Goal: Information Seeking & Learning: Learn about a topic

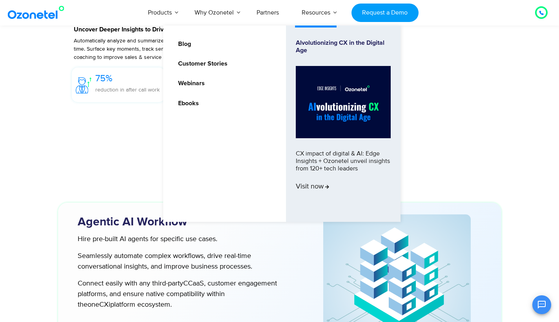
scroll to position [1767, 0]
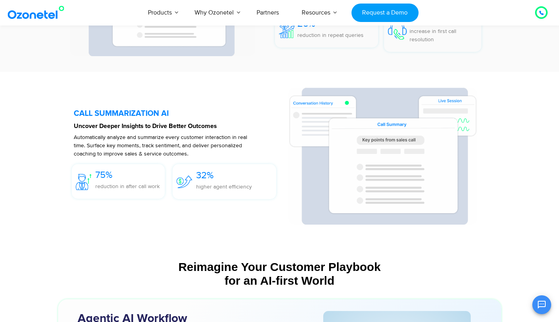
click at [533, 147] on section "CALL SUMMARIZATION AI Uncover Deeper Insights to Drive Better Outcomes Automati…" at bounding box center [279, 156] width 559 height 168
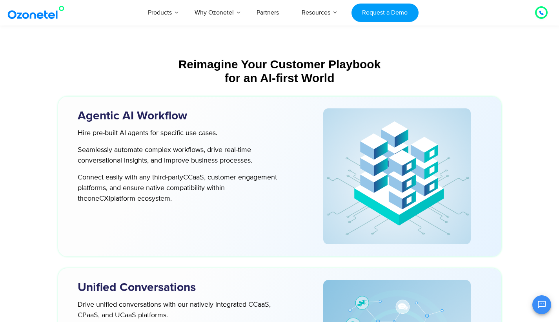
scroll to position [1971, 0]
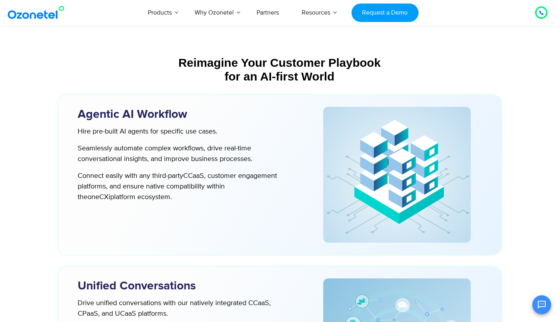
drag, startPoint x: 78, startPoint y: 115, endPoint x: 197, endPoint y: 197, distance: 144.4
click at [159, 197] on div "Agentic AI Workflow Hire pre-built AI agents for specific use cases. Seamlessly…" at bounding box center [183, 175] width 235 height 144
copy div "Agentic AI Workflow Hire pre-built AI agents for specific use cases. Seamlessly…"
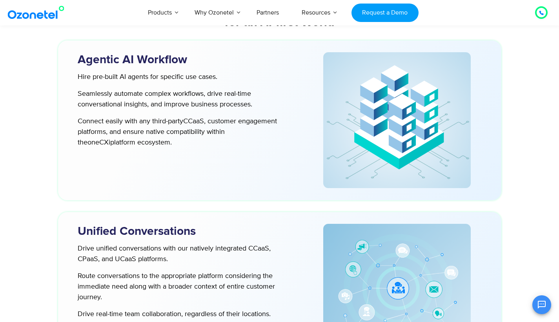
scroll to position [1648, 0]
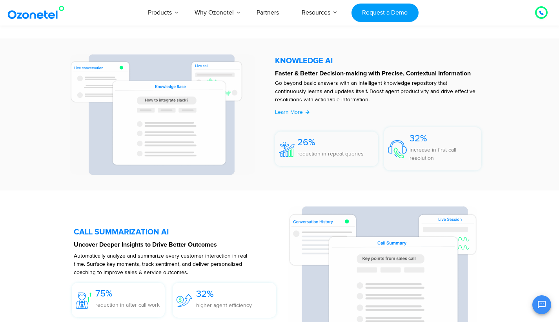
click at [498, 144] on section "KNOWLEDGE AI​​ Faster & Better Decision-making with Precise, Contextual Informa…" at bounding box center [279, 114] width 443 height 136
drag, startPoint x: 25, startPoint y: 206, endPoint x: 44, endPoint y: 206, distance: 18.8
click at [23, 206] on section "CALL SUMMARIZATION AI Uncover Deeper Insights to Drive Better Outcomes Automati…" at bounding box center [279, 274] width 559 height 168
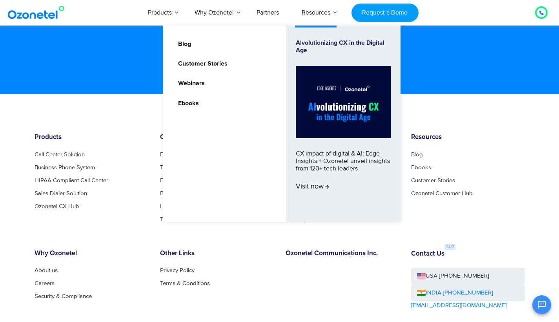
scroll to position [4289, 0]
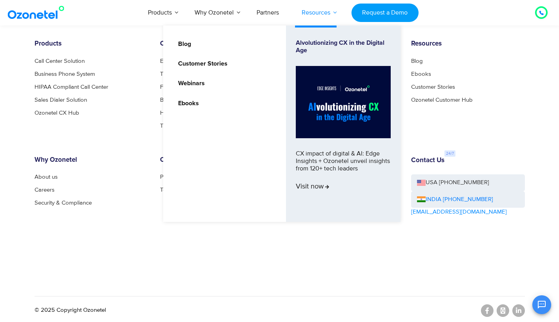
click at [323, 0] on link "Resources" at bounding box center [315, 13] width 51 height 26
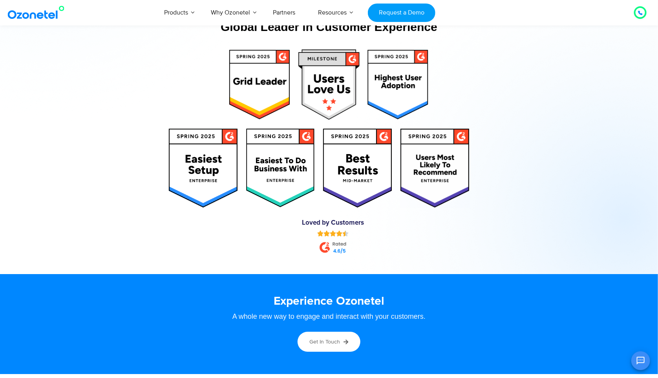
scroll to position [4048, 0]
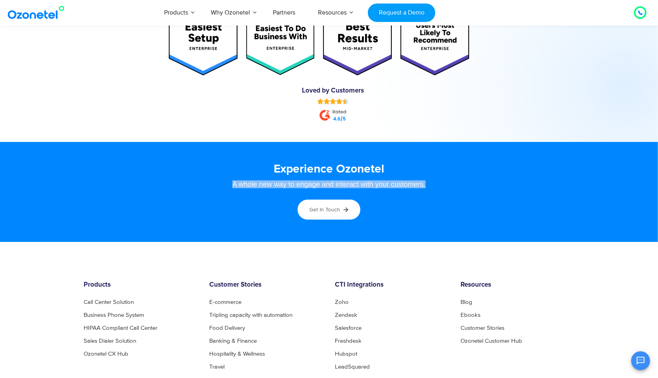
drag, startPoint x: 232, startPoint y: 166, endPoint x: 429, endPoint y: 166, distance: 196.6
click at [429, 181] on div "A whole new way to engage and interact with your customers." at bounding box center [328, 184] width 475 height 7
copy div "A whole new way to engage and interact with your customers."
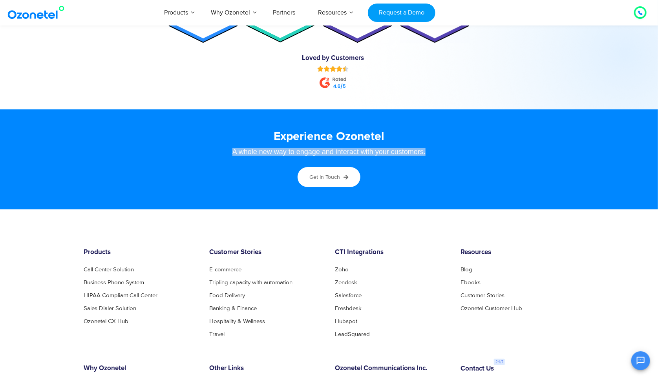
scroll to position [4082, 0]
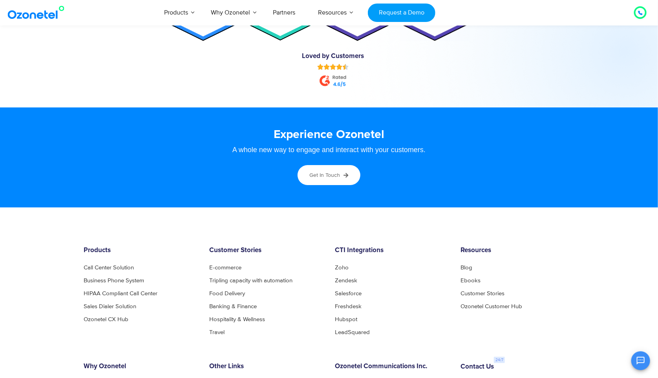
click at [134, 208] on footer "Products Call Center Solution Business Phone System HIPAA Compliant Call Center…" at bounding box center [329, 370] width 658 height 324
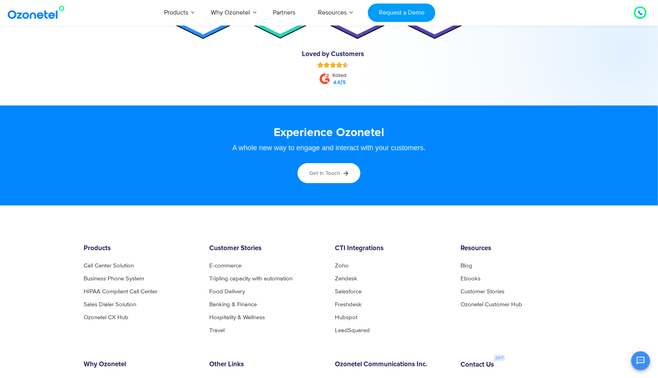
scroll to position [4194, 0]
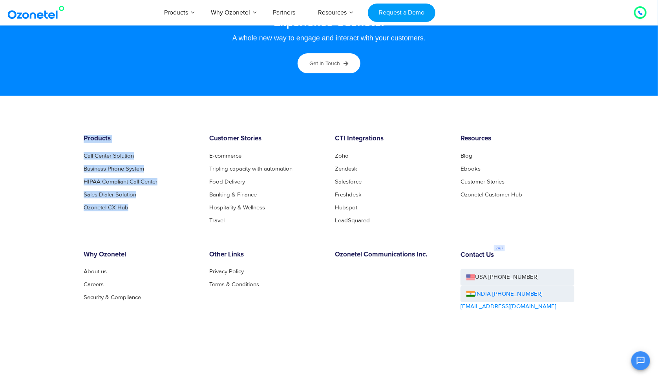
drag, startPoint x: 84, startPoint y: 120, endPoint x: 145, endPoint y: 190, distance: 92.0
click at [145, 190] on div "Products Call Center Solution Business Phone System HIPAA Compliant Call Center…" at bounding box center [141, 179] width 126 height 88
copy div "Products Call Center Solution Business Phone System HIPAA Compliant Call Center…"
click at [149, 96] on footer "Products Call Center Solution Business Phone System HIPAA Compliant Call Center…" at bounding box center [329, 258] width 658 height 324
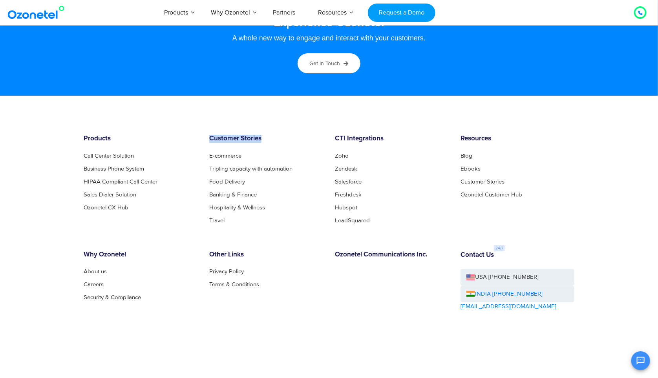
drag, startPoint x: 210, startPoint y: 117, endPoint x: 264, endPoint y: 121, distance: 54.3
click at [264, 135] on div "Customer Stories E-commerce Tripling capacity with automation Food Delivery Ban…" at bounding box center [266, 179] width 126 height 88
copy h6 "Customer Stories"
click at [287, 207] on div "Products Call Center Solution Business Phone System HIPAA Compliant Call Center…" at bounding box center [329, 259] width 502 height 248
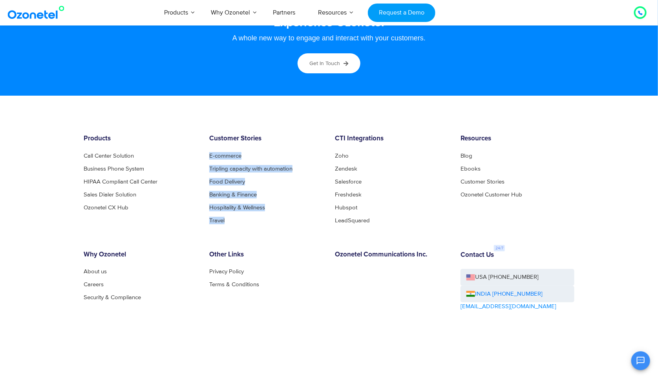
drag, startPoint x: 239, startPoint y: 200, endPoint x: 206, endPoint y: 137, distance: 70.6
click at [206, 137] on div "Customer Stories E-commerce Tripling capacity with automation Food Delivery Ban…" at bounding box center [266, 179] width 126 height 88
copy ul "E-commerce Tripling capacity with automation Food Delivery Banking & Finance Ho…"
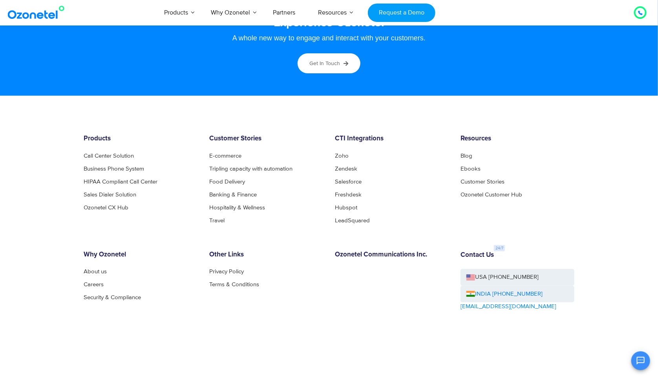
click at [178, 205] on li "Ozonetel CX Hub" at bounding box center [141, 208] width 114 height 6
drag, startPoint x: 225, startPoint y: 199, endPoint x: 208, endPoint y: 153, distance: 49.4
click at [208, 153] on div "Customer Stories E-commerce Tripling capacity with automation Food Delivery Ban…" at bounding box center [266, 179] width 126 height 88
copy ul "Tripling capacity with automation Food Delivery Banking & Finance Hospitality &…"
click at [396, 109] on footer "Products Call Center Solution Business Phone System HIPAA Compliant Call Center…" at bounding box center [329, 258] width 658 height 324
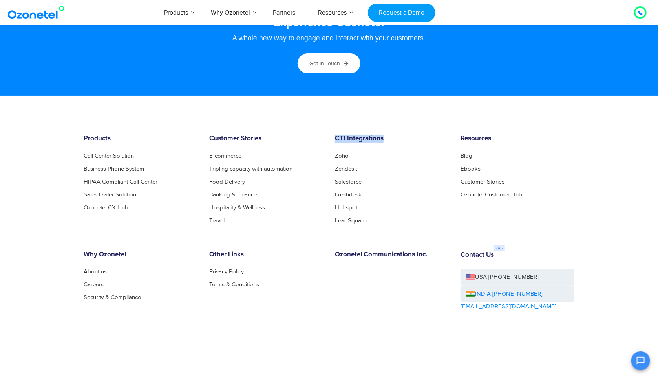
drag, startPoint x: 334, startPoint y: 119, endPoint x: 383, endPoint y: 122, distance: 48.8
click at [383, 135] on h6 "CTI Integrations" at bounding box center [392, 139] width 114 height 8
copy h6 "CTI Integrations"
drag, startPoint x: 378, startPoint y: 207, endPoint x: 334, endPoint y: 133, distance: 86.2
click at [334, 135] on div "Products Call Center Solution Business Phone System HIPAA Compliant Call Center…" at bounding box center [329, 259] width 502 height 248
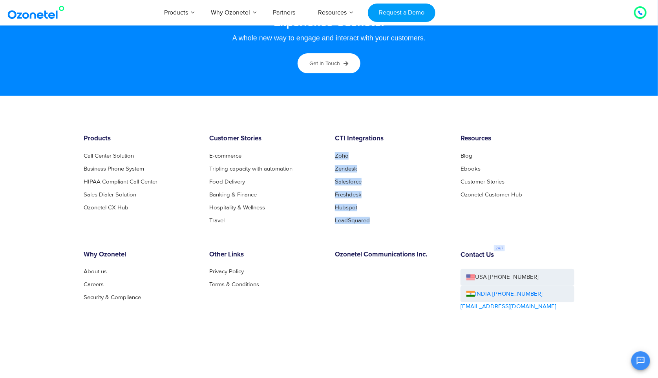
copy ul "Zoho Zendesk Salesforce Freshdesk Hubspot LeadSquared"
click at [524, 135] on h6 "Resources" at bounding box center [517, 139] width 114 height 8
drag, startPoint x: 454, startPoint y: 119, endPoint x: 500, endPoint y: 126, distance: 47.2
click at [494, 135] on div "Products Call Center Solution Business Phone System HIPAA Compliant Call Center…" at bounding box center [329, 259] width 502 height 248
click at [501, 135] on div "Resources Blog Ebooks Customer Stories Ozonetel Customer Hub" at bounding box center [517, 179] width 126 height 88
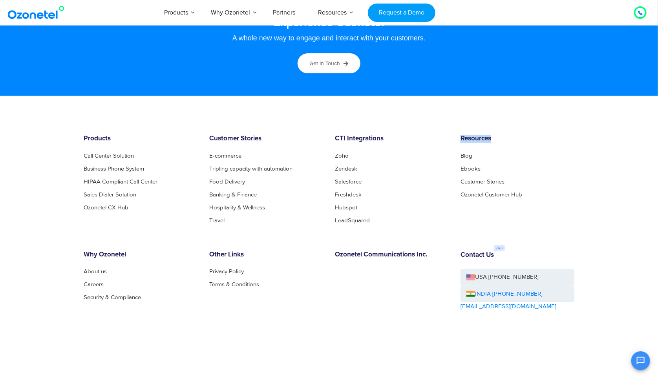
drag, startPoint x: 499, startPoint y: 122, endPoint x: 459, endPoint y: 120, distance: 40.4
click at [459, 135] on div "Resources Blog Ebooks Customer Stories Ozonetel Customer Hub" at bounding box center [517, 179] width 126 height 88
copy h6 "Resources"
drag, startPoint x: 454, startPoint y: 133, endPoint x: 529, endPoint y: 176, distance: 86.7
click at [529, 176] on div "Resources Blog Ebooks Customer Stories Ozonetel Customer Hub" at bounding box center [517, 179] width 126 height 88
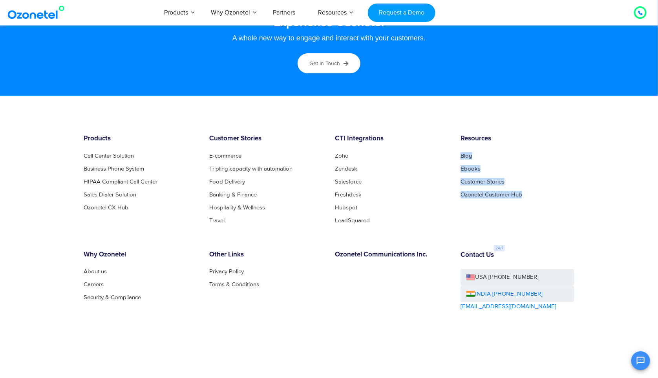
copy ul "Blog Ebooks Customer Stories Ozonetel Customer Hub"
click at [62, 231] on footer "Products Call Center Solution Business Phone System HIPAA Compliant Call Center…" at bounding box center [329, 258] width 658 height 324
drag, startPoint x: 82, startPoint y: 232, endPoint x: 134, endPoint y: 234, distance: 51.8
click at [134, 251] on div "Why Ozonetel About us Careers Security & Compliance" at bounding box center [141, 303] width 126 height 105
drag, startPoint x: 75, startPoint y: 250, endPoint x: 145, endPoint y: 278, distance: 75.4
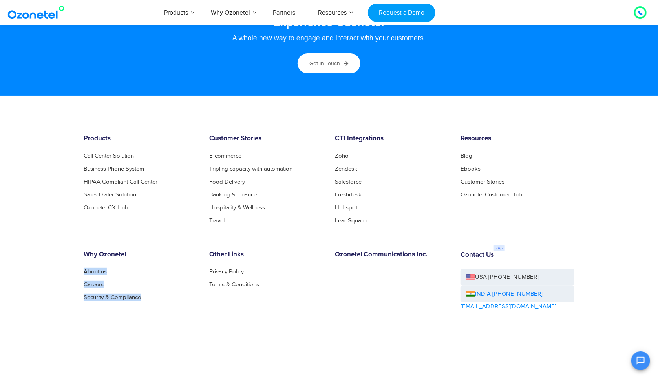
click at [145, 278] on footer "Products Call Center Solution Business Phone System HIPAA Compliant Call Center…" at bounding box center [329, 258] width 658 height 324
drag, startPoint x: 245, startPoint y: 234, endPoint x: 201, endPoint y: 231, distance: 44.4
click at [201, 231] on div "Products Call Center Solution Business Phone System HIPAA Compliant Call Center…" at bounding box center [329, 259] width 502 height 248
click at [221, 251] on h6 "Other Links" at bounding box center [266, 255] width 114 height 8
drag, startPoint x: 208, startPoint y: 232, endPoint x: 249, endPoint y: 234, distance: 40.9
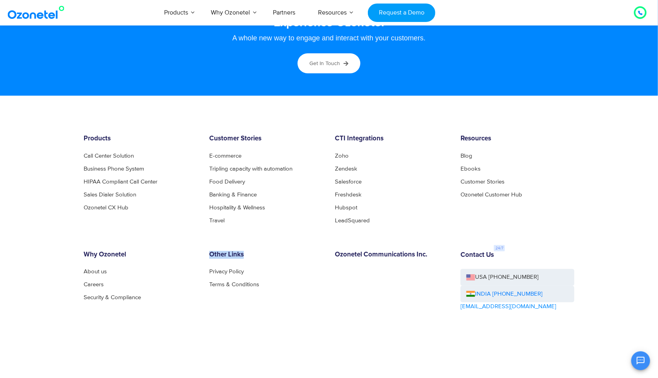
click at [249, 251] on div "Other Links Privacy Policy Terms & Conditions" at bounding box center [266, 303] width 126 height 105
drag, startPoint x: 204, startPoint y: 249, endPoint x: 260, endPoint y: 266, distance: 57.9
click at [260, 266] on div "Other Links Privacy Policy Terms & Conditions" at bounding box center [266, 303] width 126 height 105
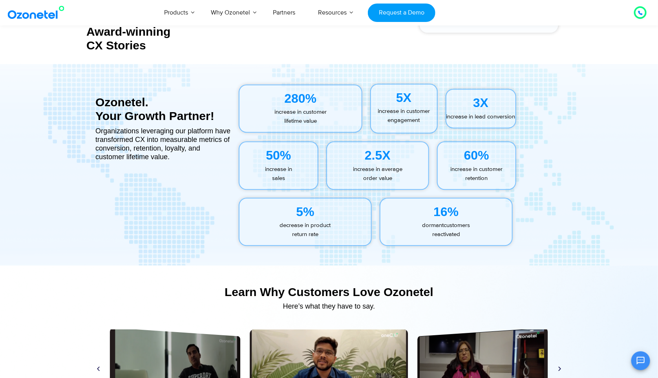
scroll to position [3464, 0]
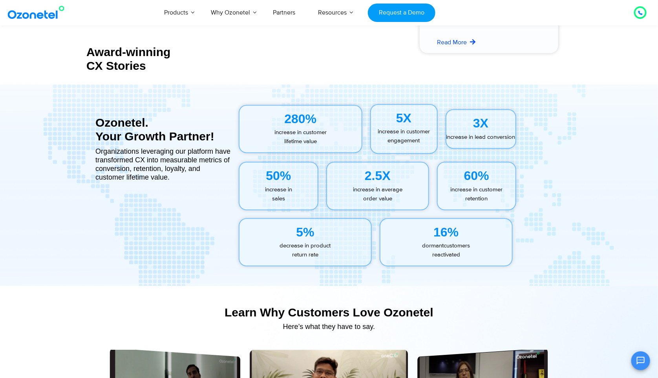
click at [221, 46] on div "Award-winning CX Stories" at bounding box center [160, 59] width 148 height 27
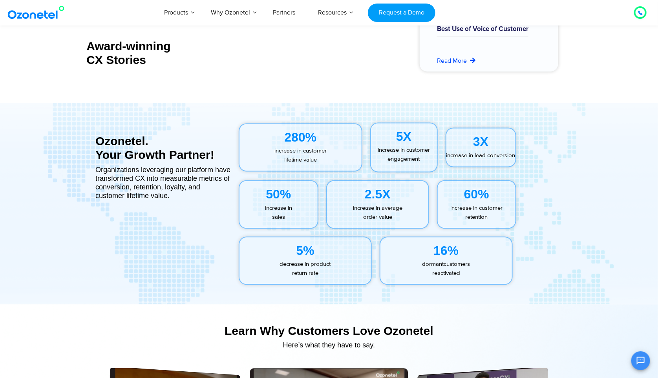
scroll to position [3444, 0]
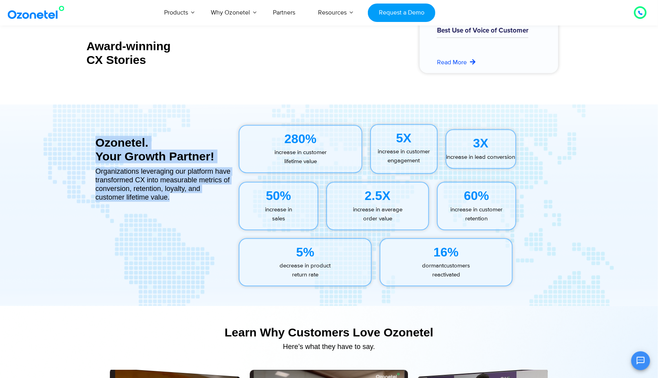
drag, startPoint x: 95, startPoint y: 128, endPoint x: 188, endPoint y: 186, distance: 109.5
click at [188, 186] on div "Ozonetel. Your Growth Partner! Organizations leveraging our platform have trans…" at bounding box center [162, 206] width 135 height 178
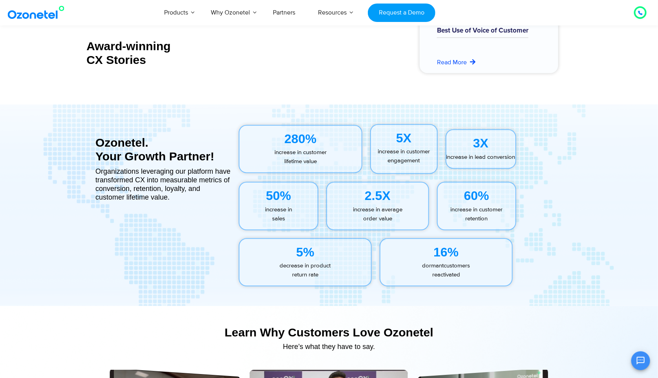
click at [120, 168] on div "Organizations leveraging our platform have transformed CX into measurable metri…" at bounding box center [162, 185] width 135 height 35
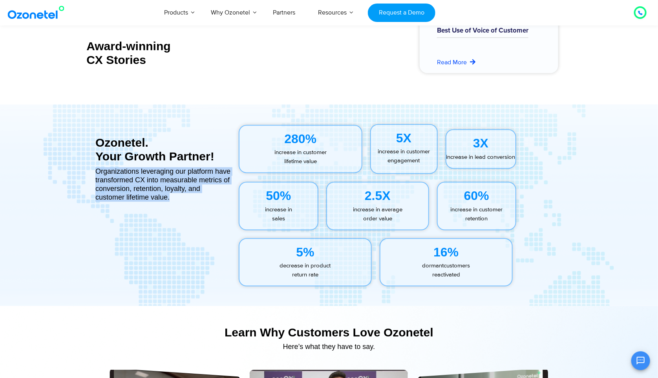
drag, startPoint x: 96, startPoint y: 156, endPoint x: 175, endPoint y: 183, distance: 83.4
click at [175, 183] on div "Organizations leveraging our platform have transformed CX into measurable metri…" at bounding box center [162, 185] width 135 height 35
